Goal: Task Accomplishment & Management: Manage account settings

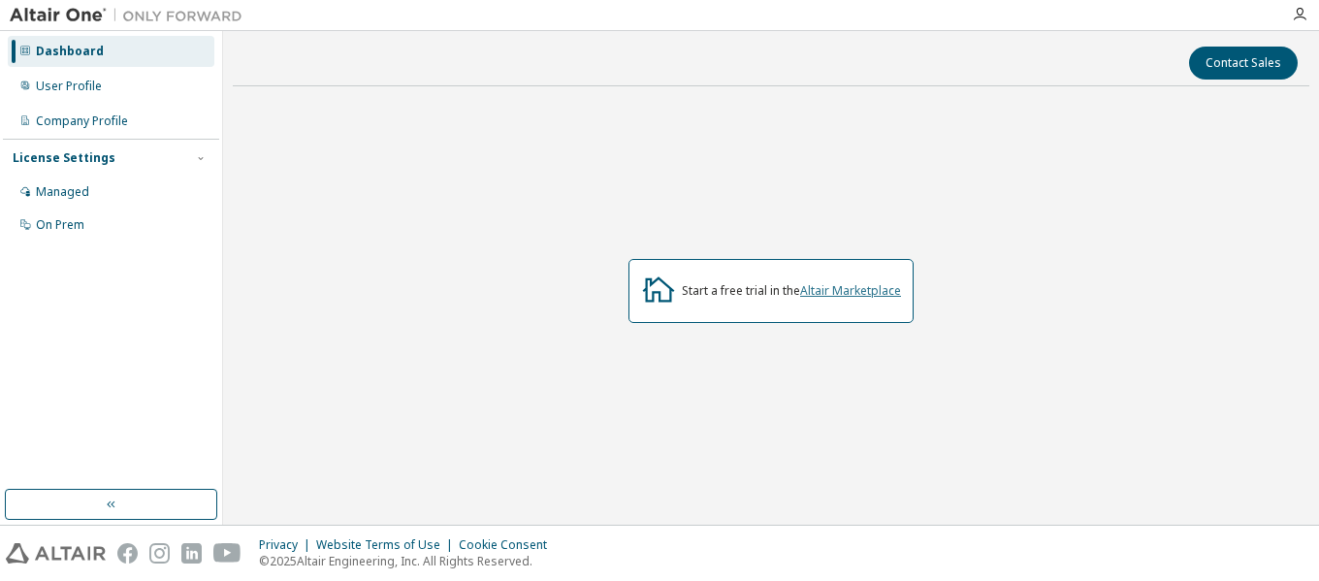
click at [867, 290] on link "Altair Marketplace" at bounding box center [850, 290] width 101 height 16
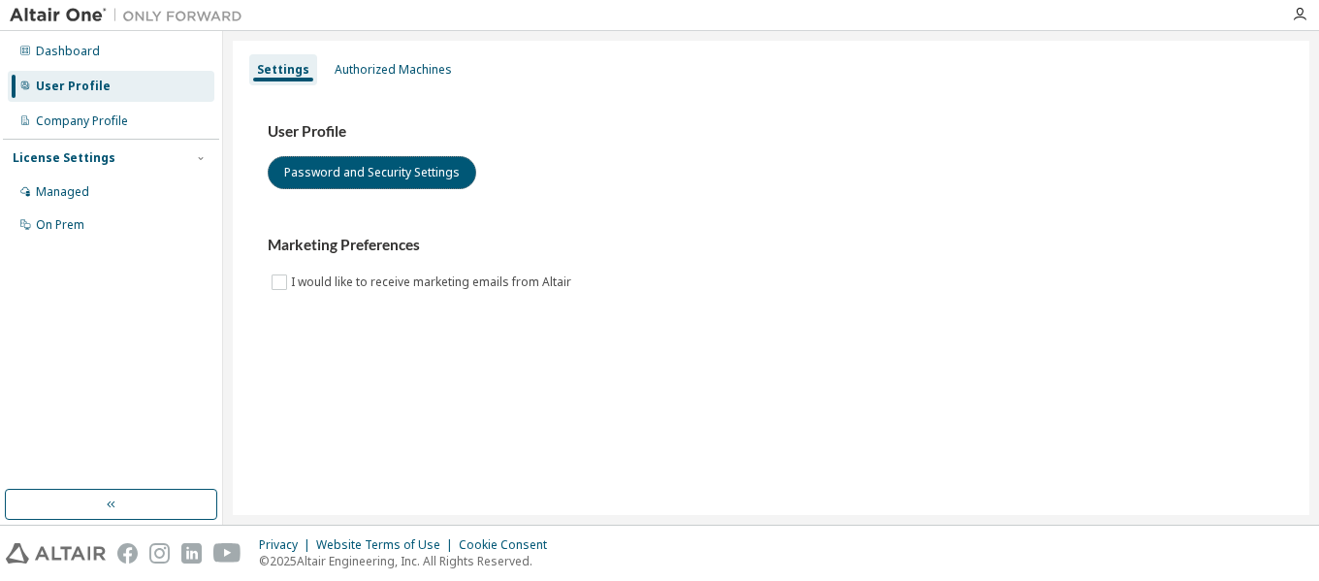
drag, startPoint x: 366, startPoint y: 175, endPoint x: 165, endPoint y: 248, distance: 213.8
click at [167, 249] on div "Dashboard User Profile Company Profile License Settings Managed On Prem Setting…" at bounding box center [659, 278] width 1319 height 494
click at [78, 191] on div "Managed" at bounding box center [62, 192] width 53 height 16
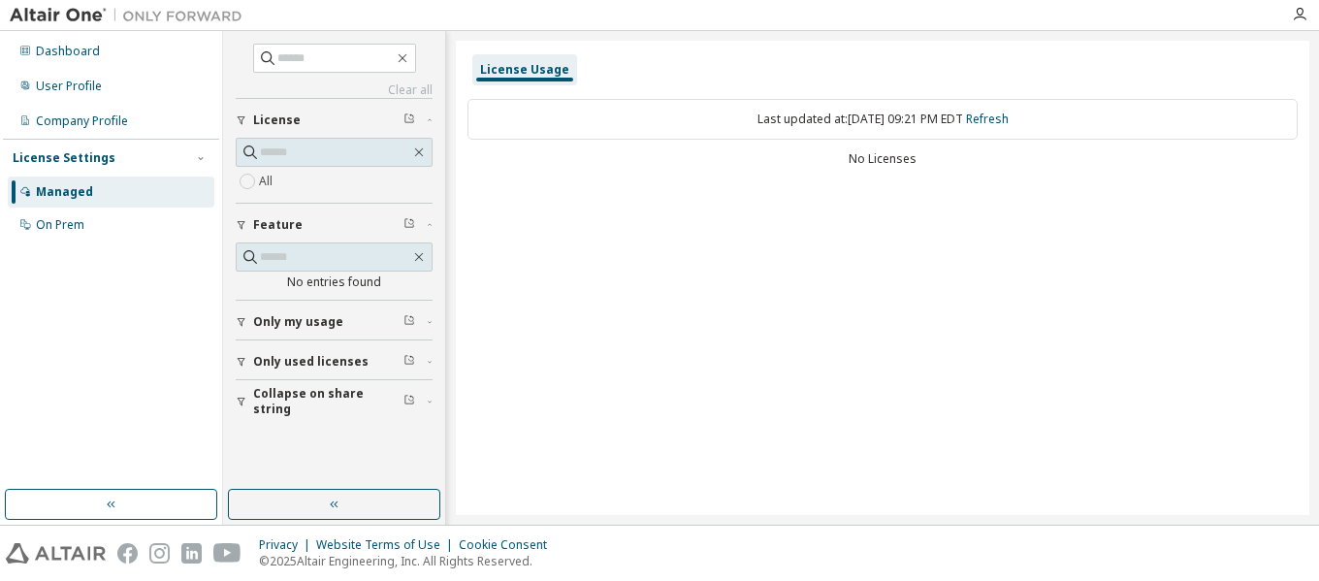
click at [315, 364] on span "Only used licenses" at bounding box center [310, 362] width 115 height 16
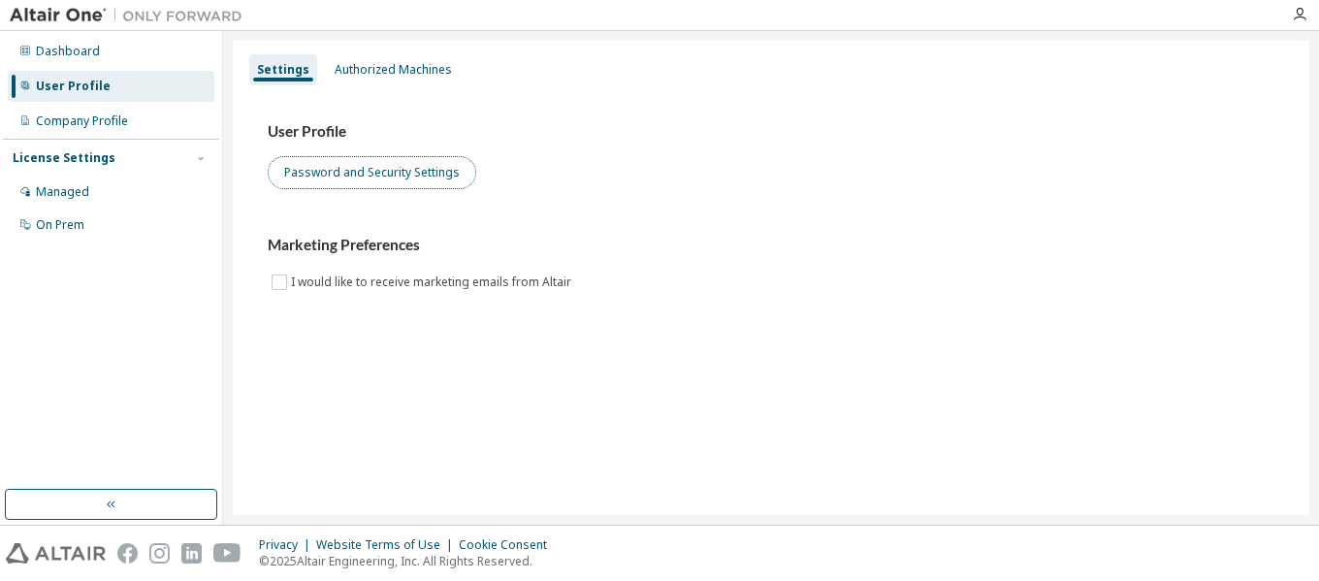
click at [365, 166] on button "Password and Security Settings" at bounding box center [372, 172] width 208 height 33
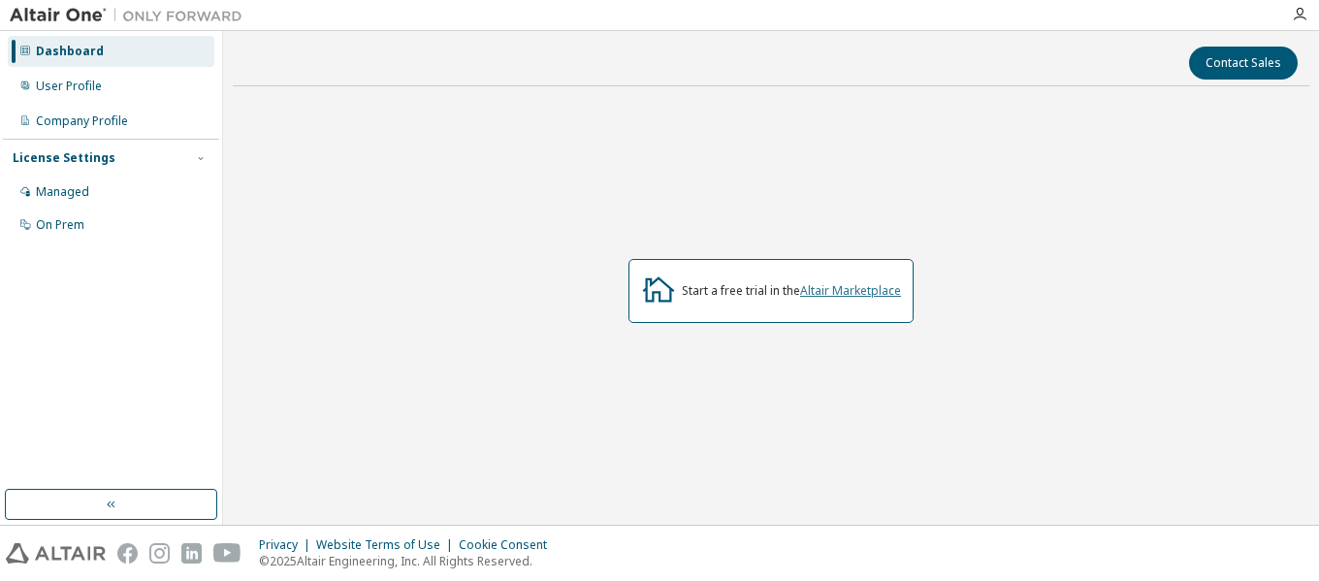
click at [818, 291] on link "Altair Marketplace" at bounding box center [850, 290] width 101 height 16
